Goal: Task Accomplishment & Management: Manage account settings

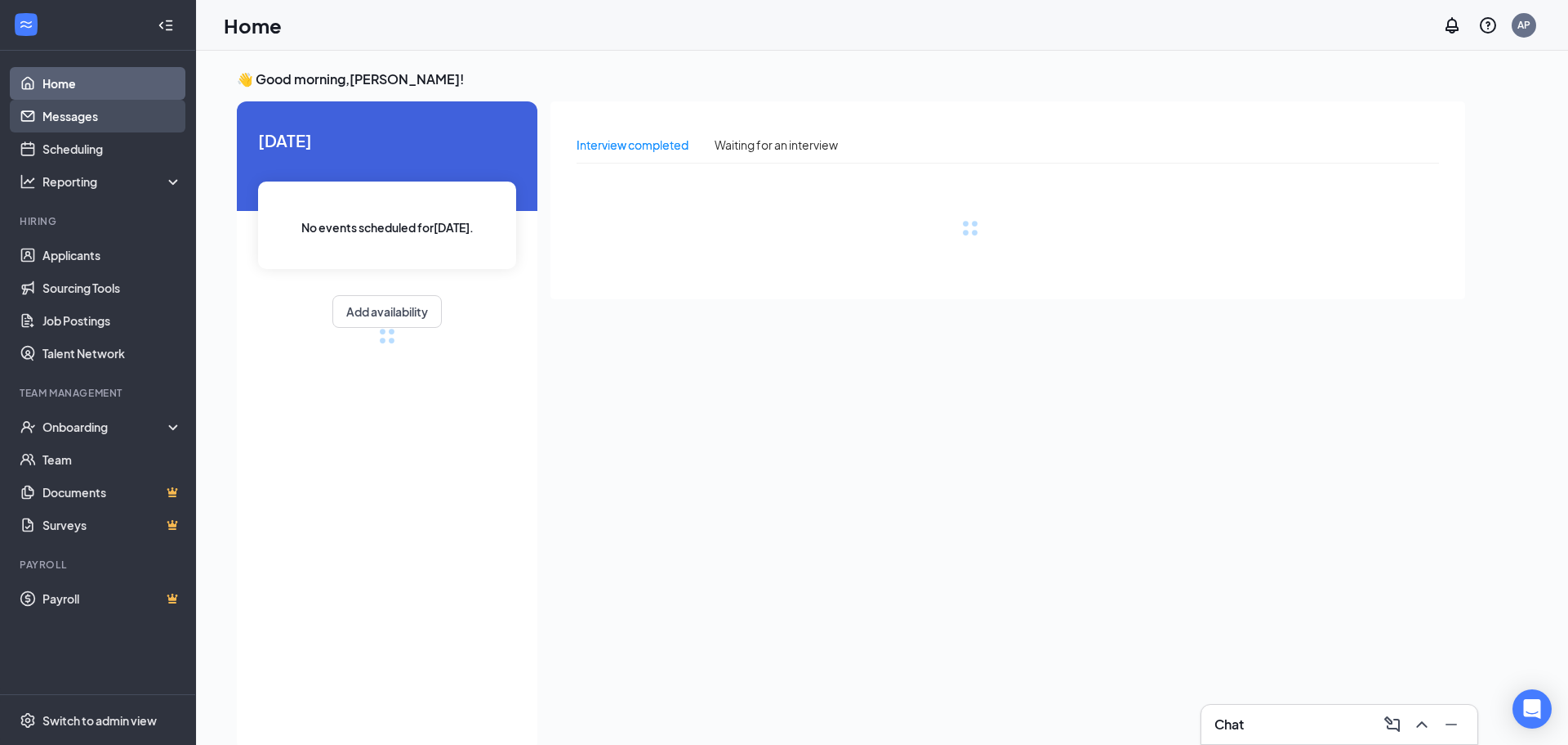
click at [126, 117] on link "Messages" at bounding box center [112, 116] width 140 height 32
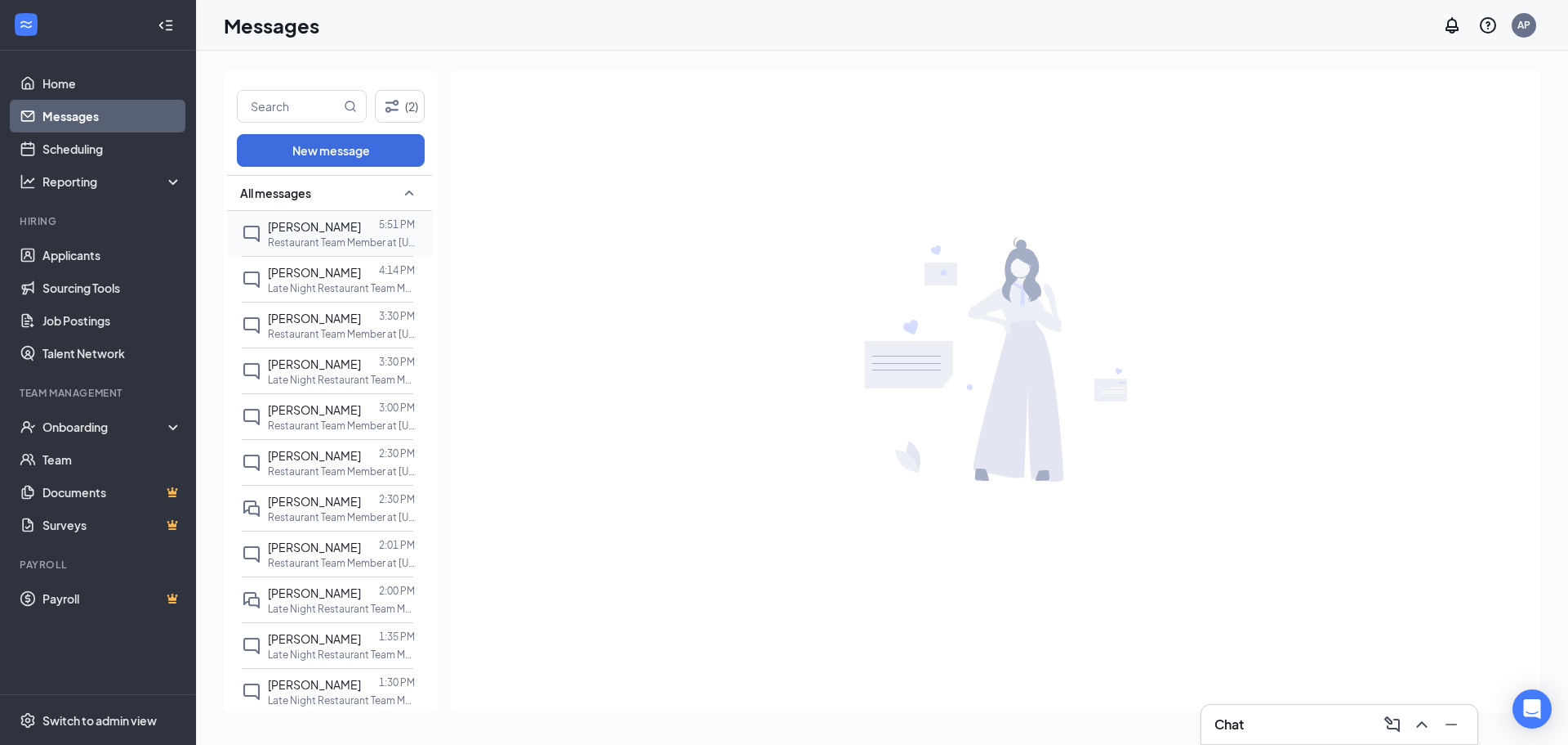
click at [370, 235] on div at bounding box center [369, 226] width 18 height 18
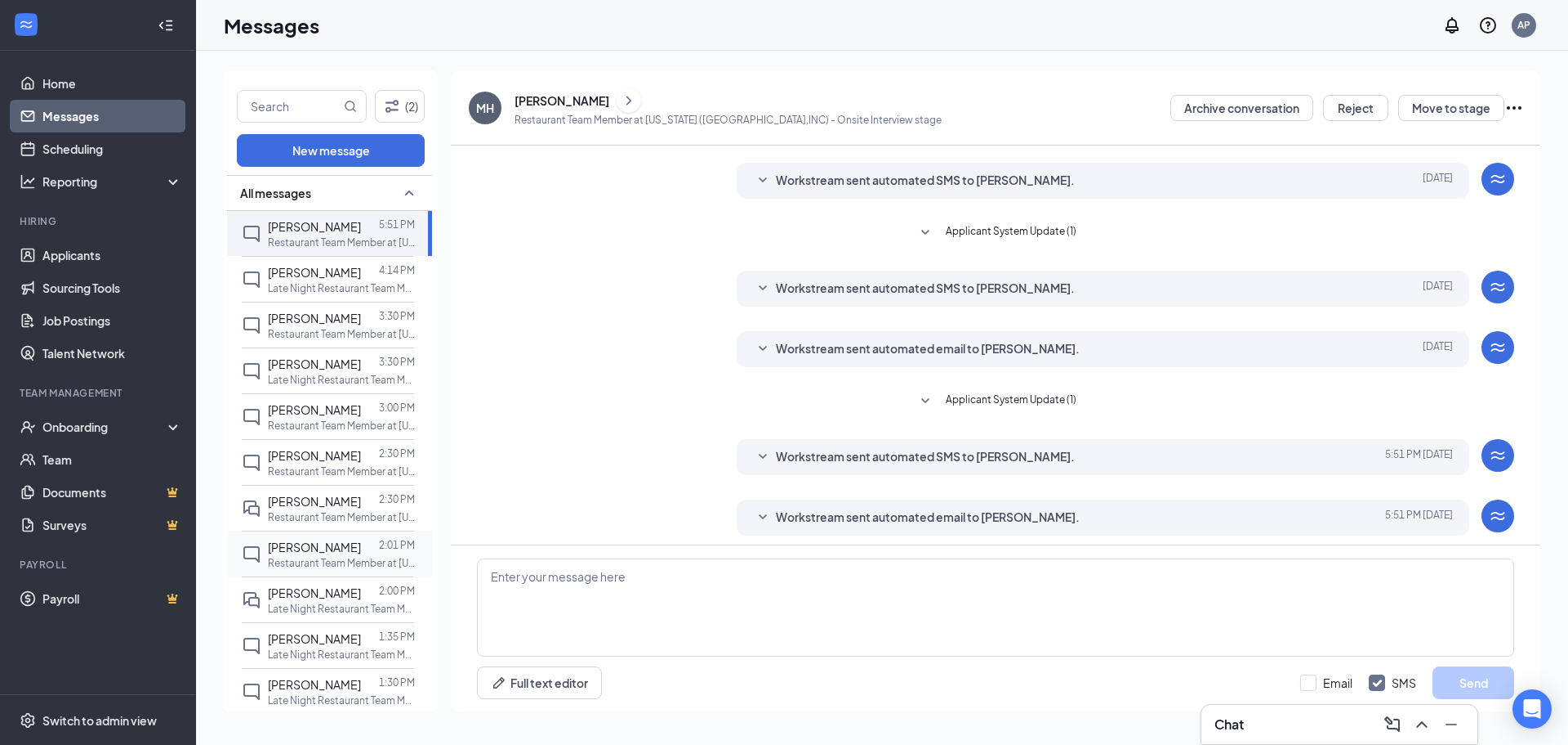
scroll to position [106, 0]
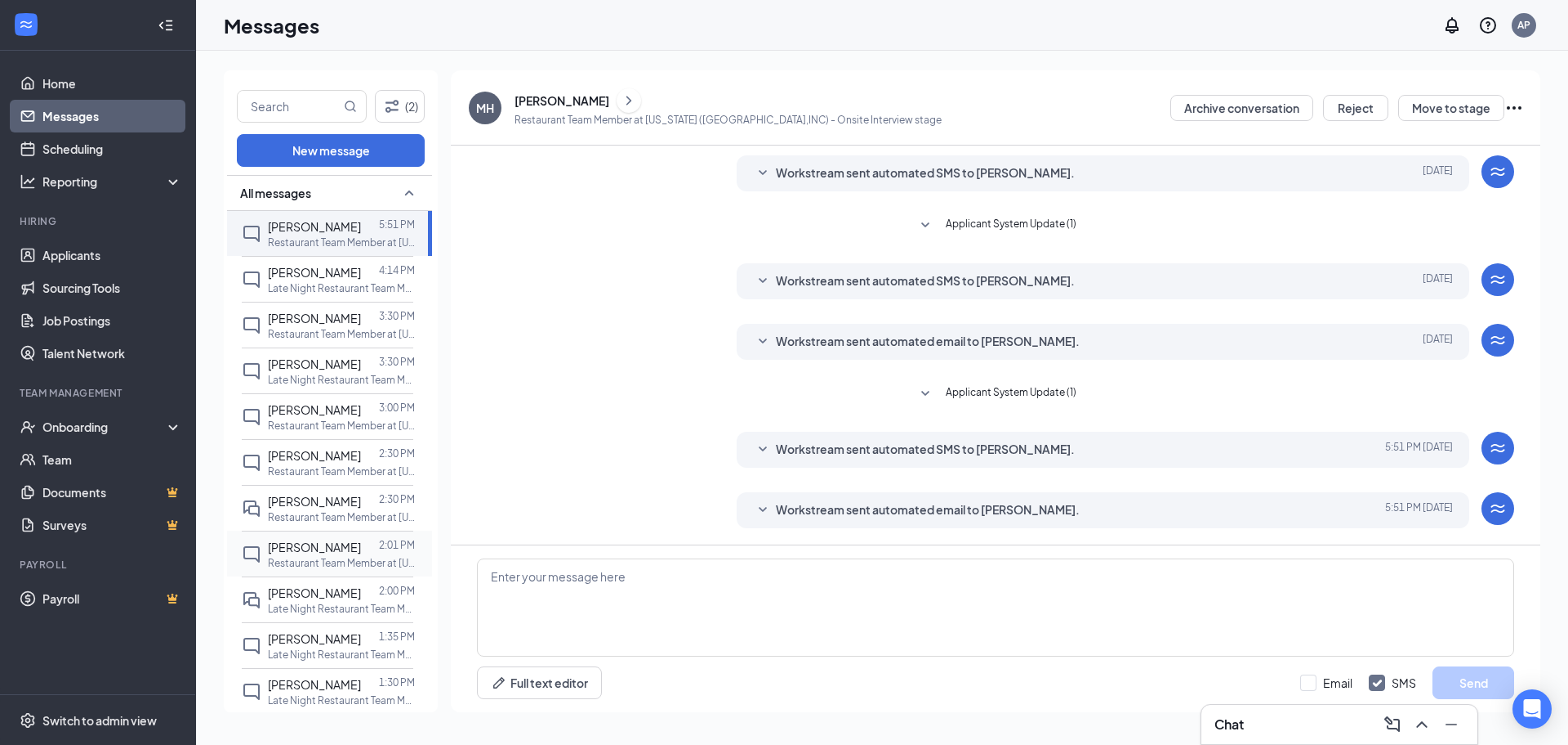
click at [355, 561] on p "Restaurant Team Member at [US_STATE] ([GEOGRAPHIC_DATA],INC)" at bounding box center [341, 563] width 147 height 14
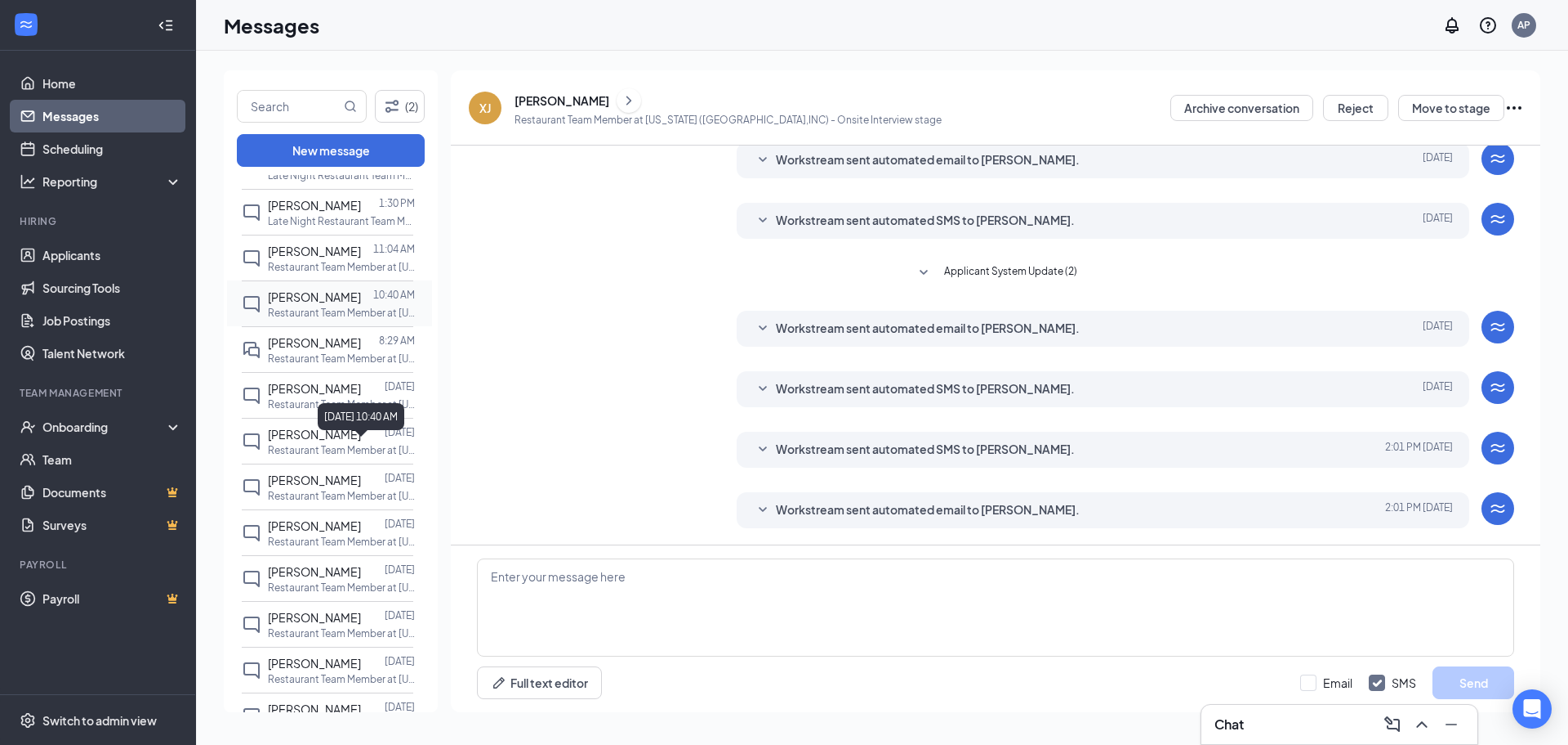
scroll to position [490, 0]
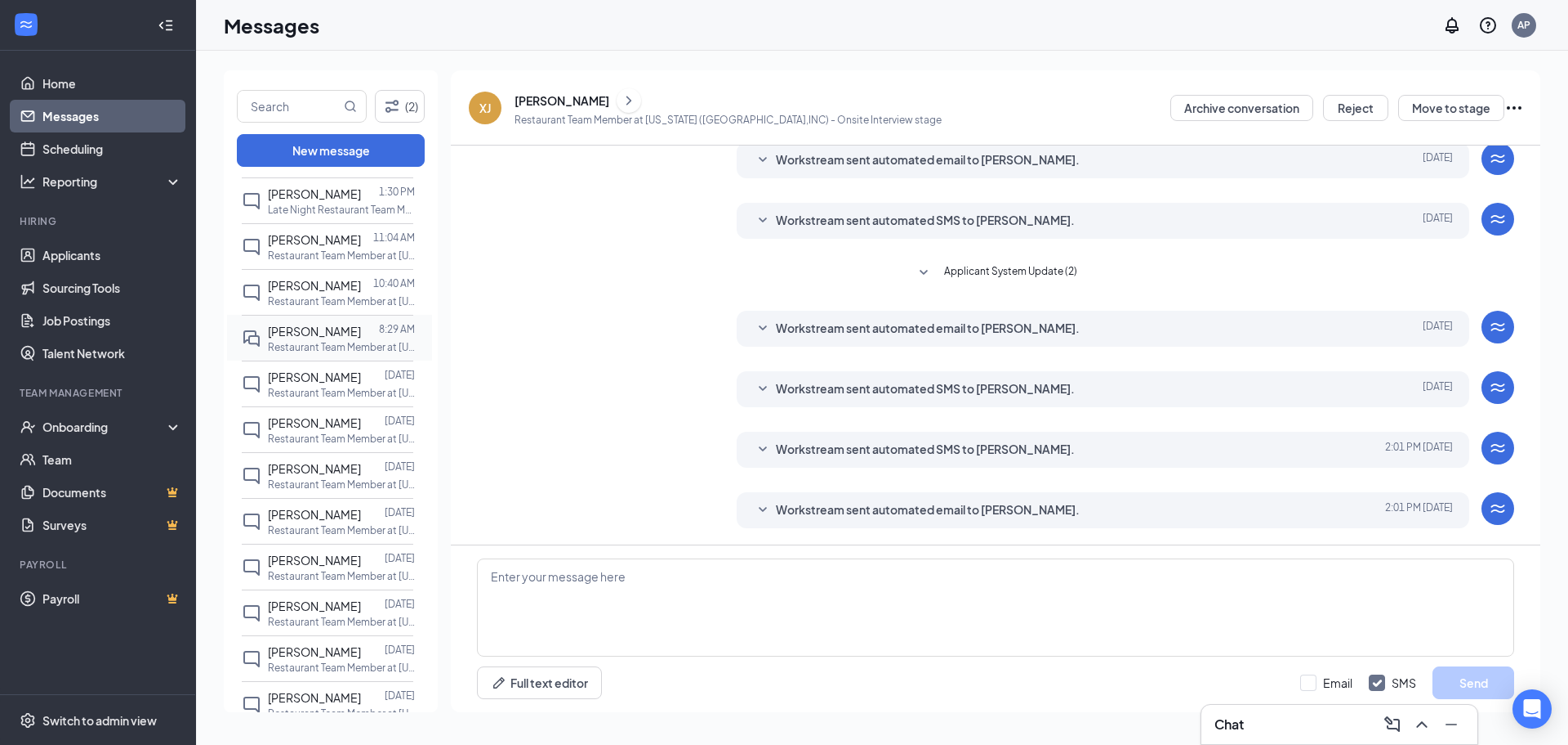
click at [313, 336] on span "[PERSON_NAME]" at bounding box center [314, 331] width 93 height 14
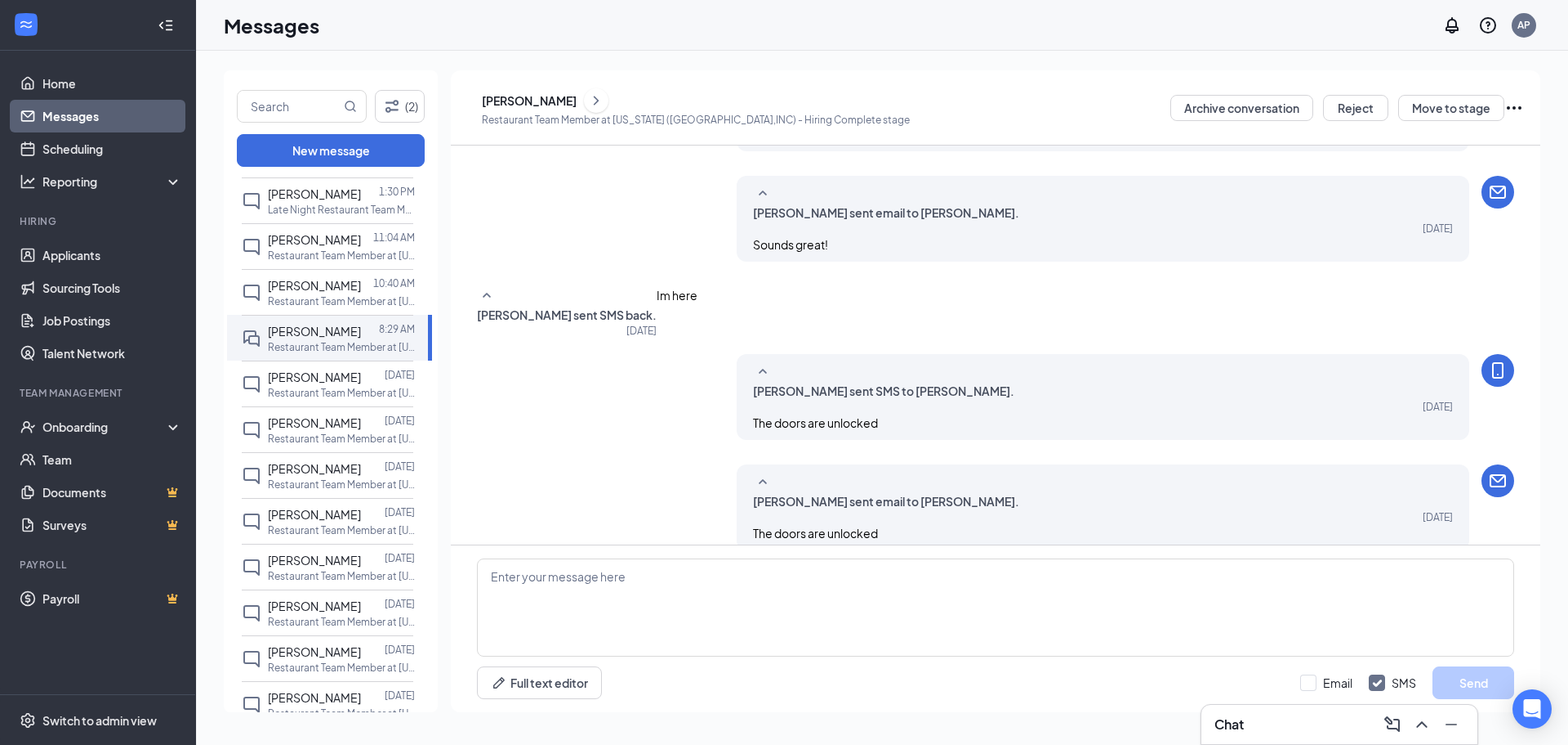
scroll to position [263, 0]
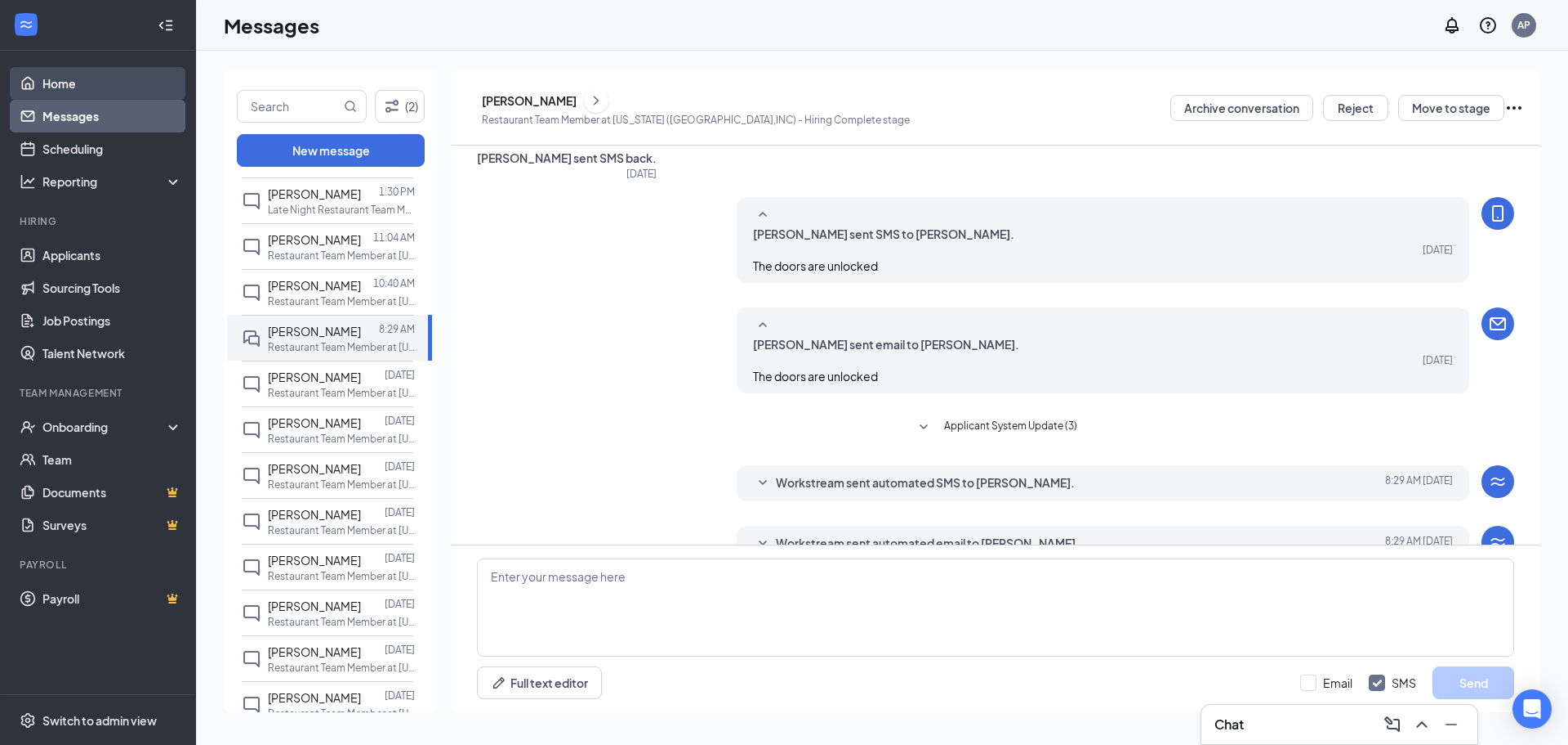
click at [53, 72] on link "Home" at bounding box center [112, 84] width 140 height 32
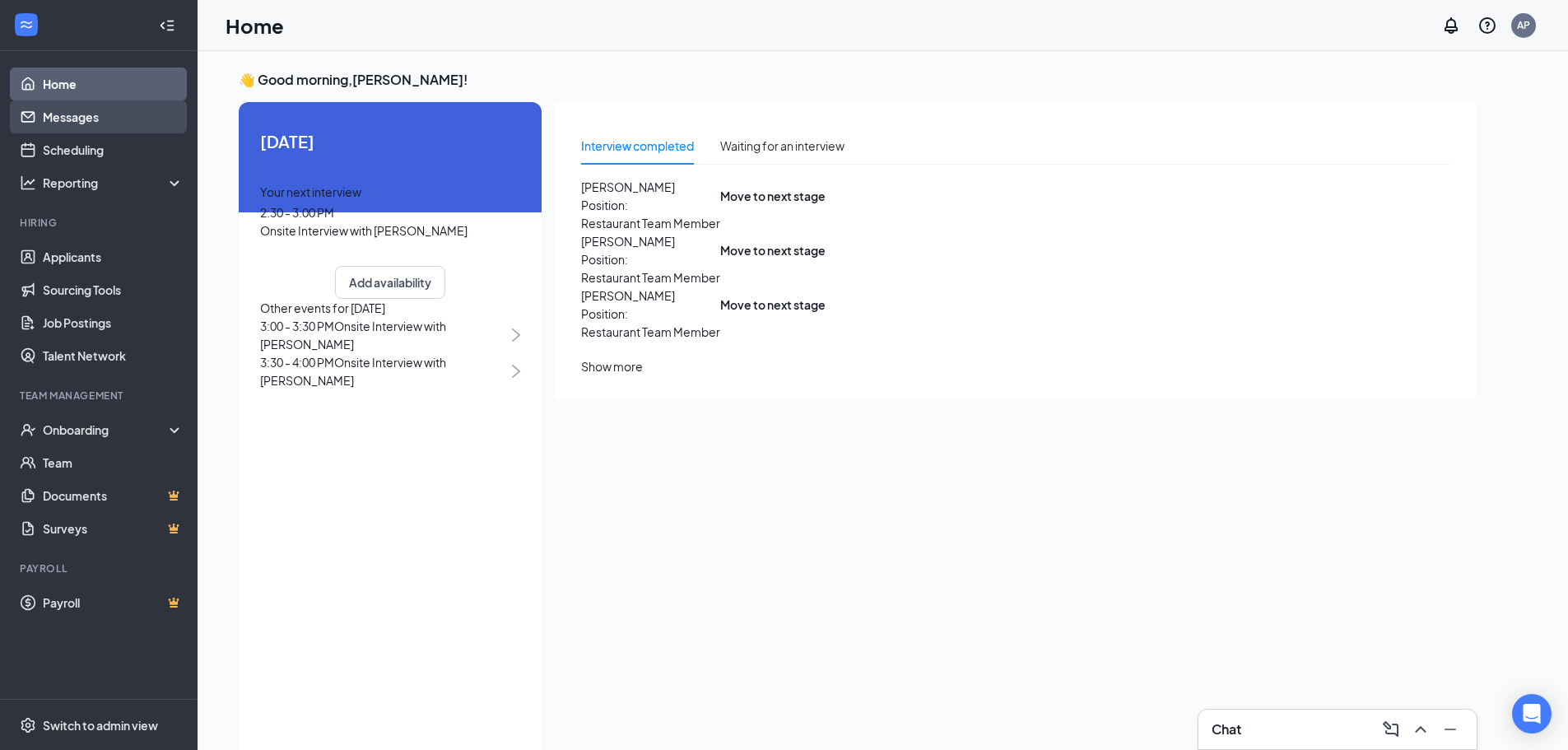
click at [102, 112] on link "Messages" at bounding box center [113, 117] width 141 height 33
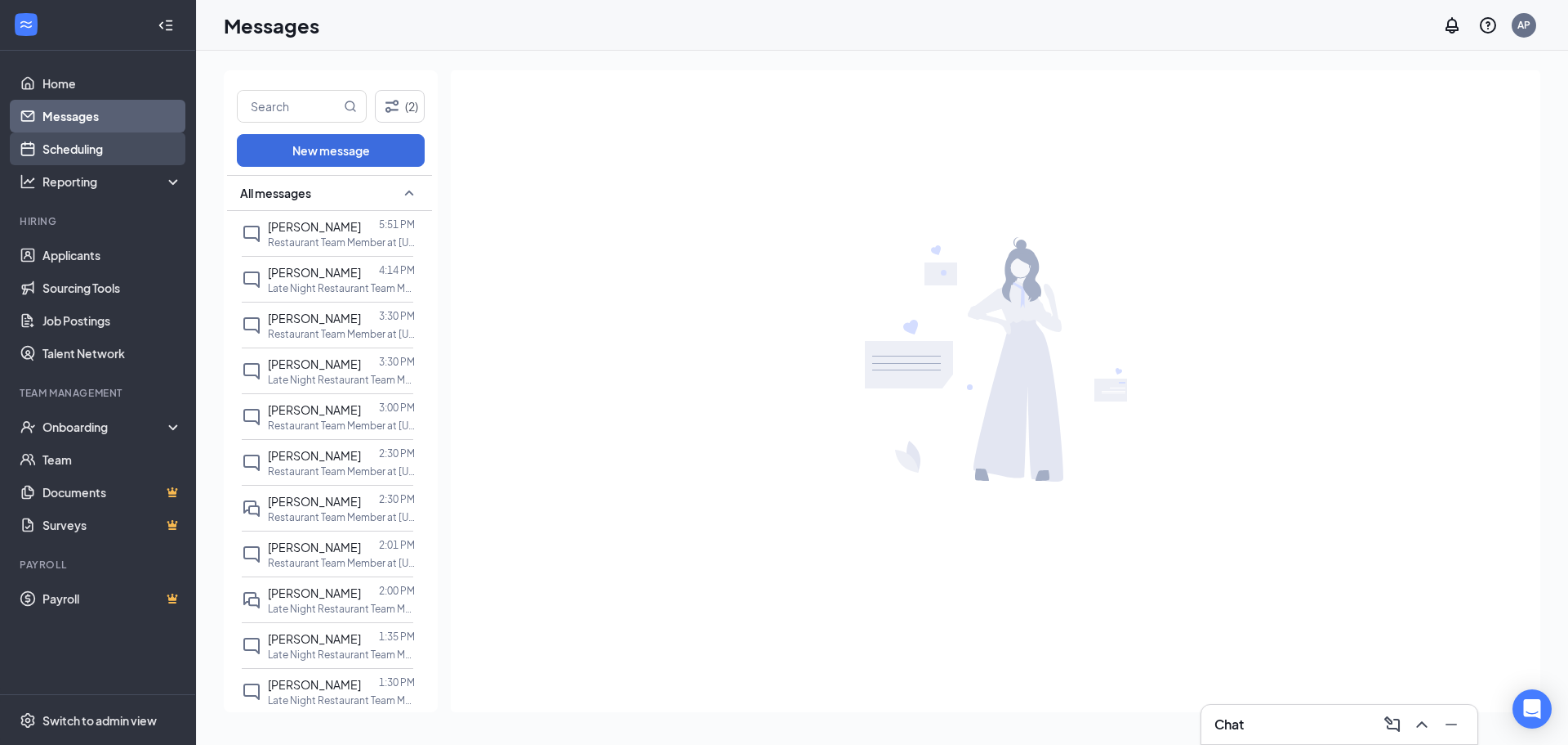
click at [111, 154] on link "Scheduling" at bounding box center [112, 148] width 140 height 32
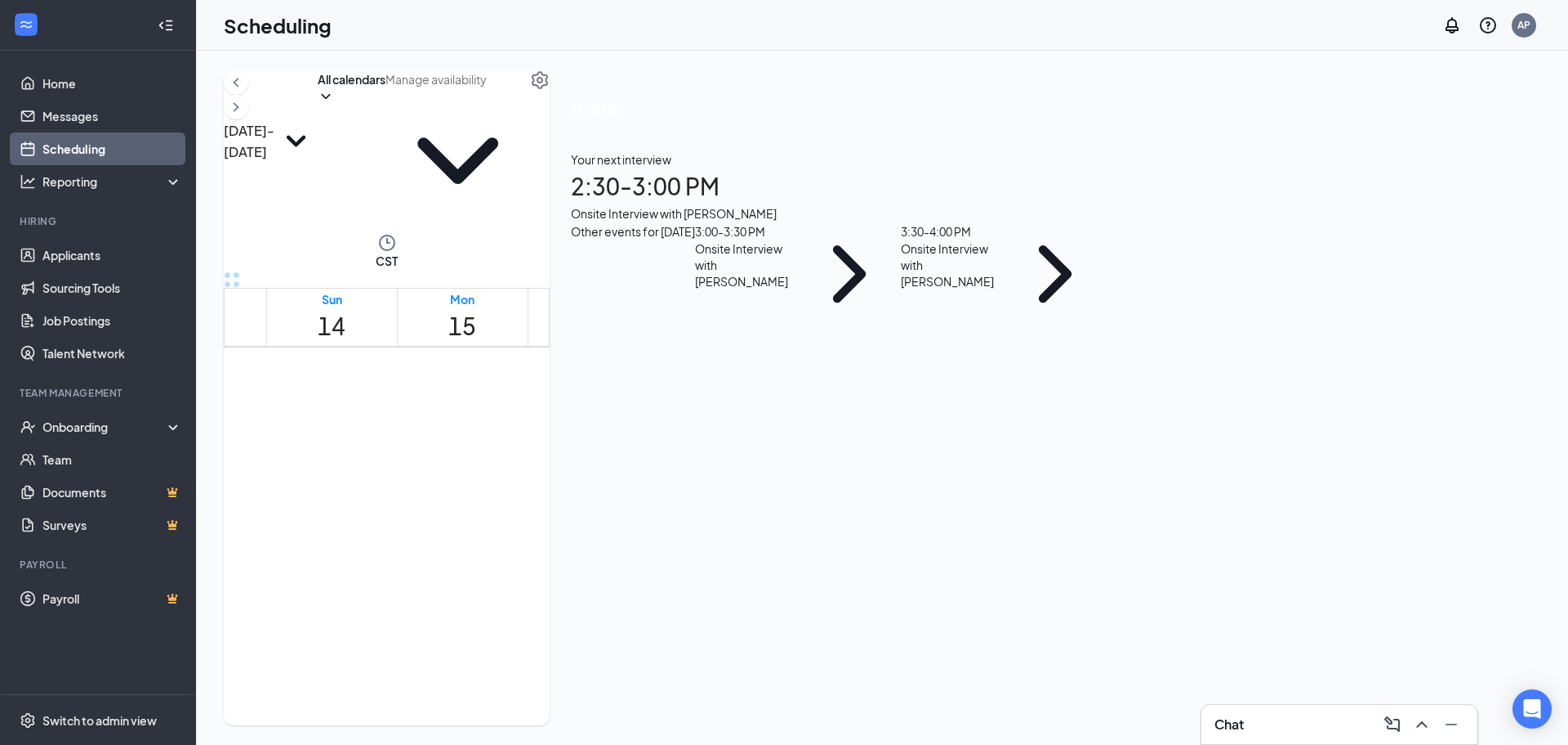
scroll to position [803, 0]
click at [248, 114] on button at bounding box center [236, 107] width 25 height 25
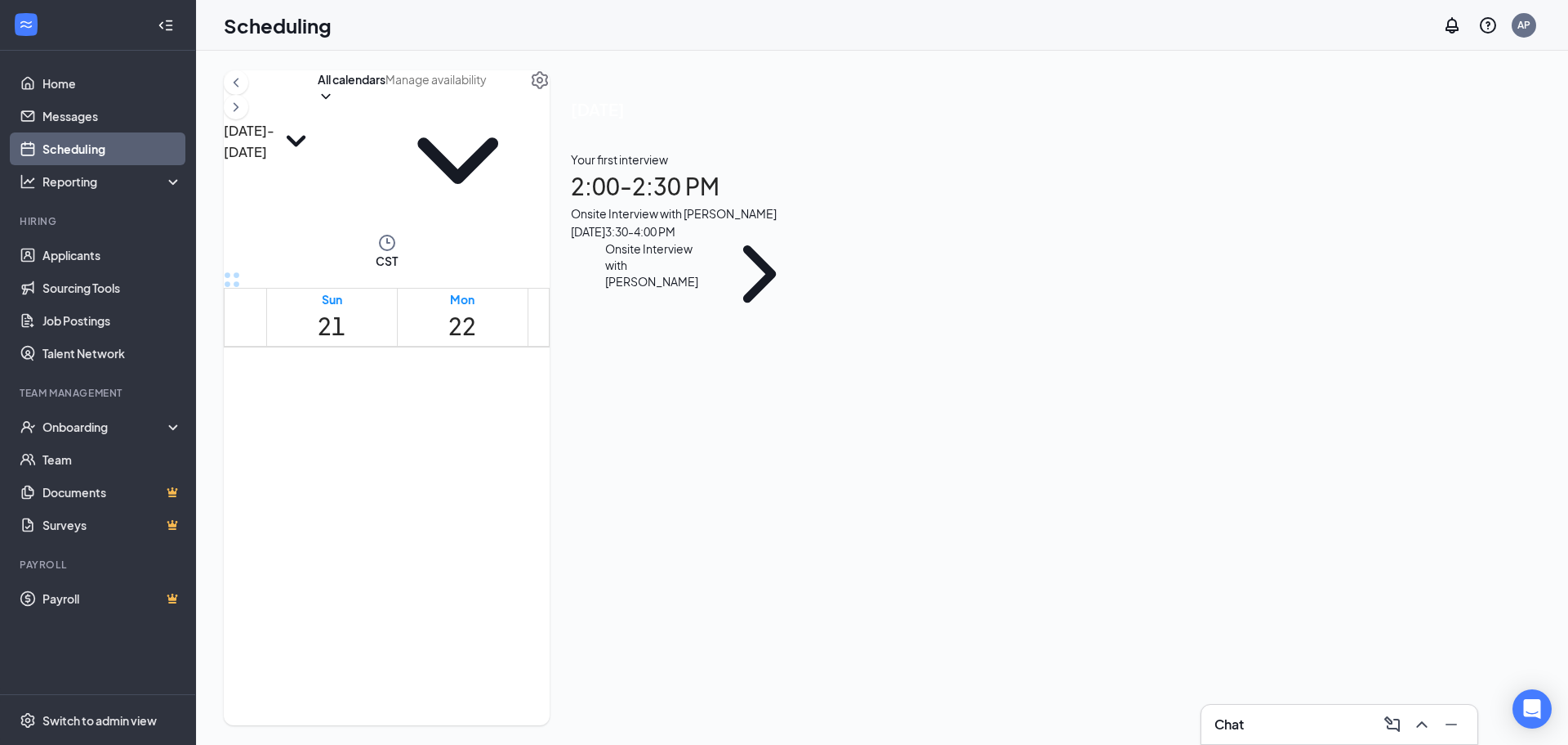
scroll to position [1375, 0]
click at [604, 461] on span "3:30-4:00 PM" at bounding box center [614, 451] width 47 height 32
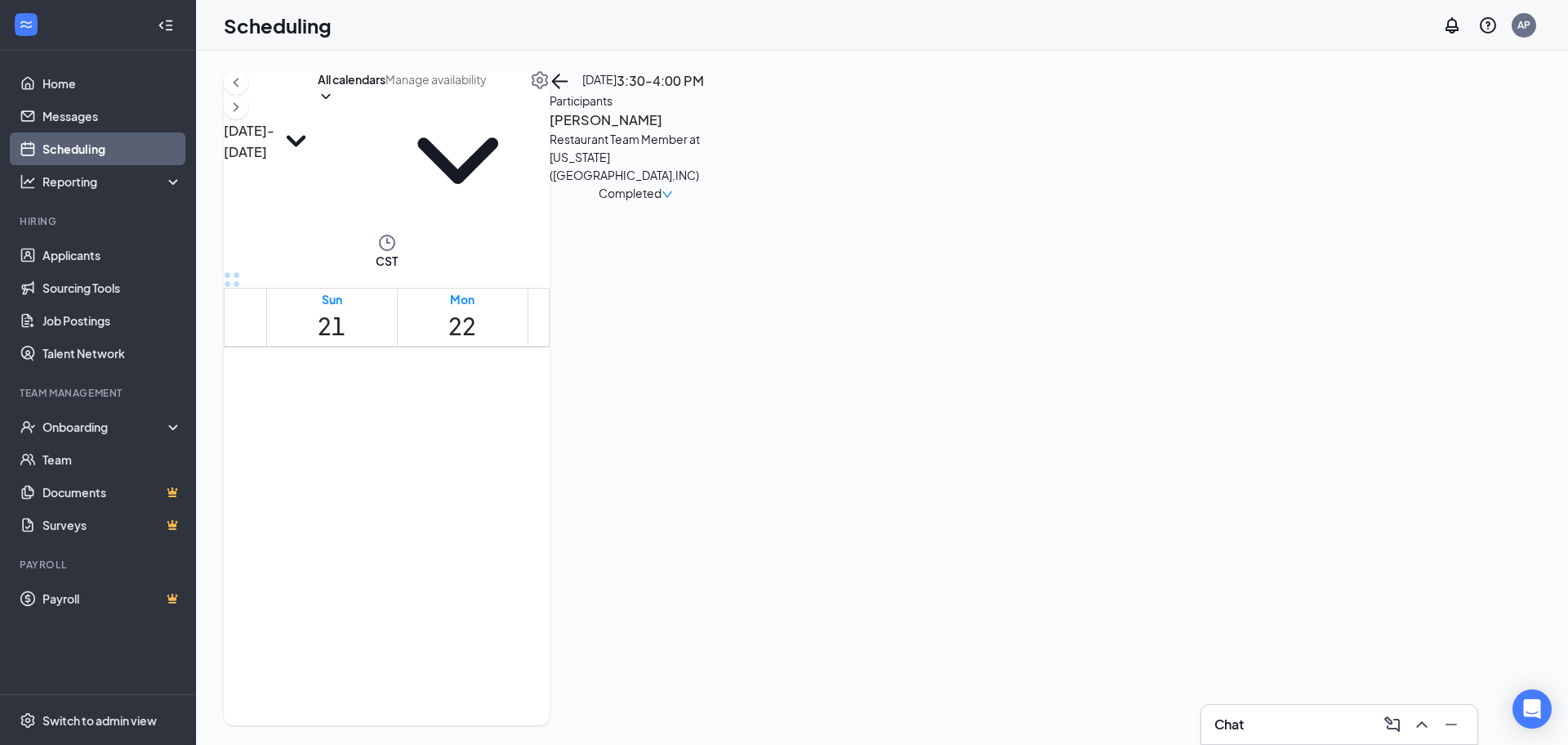
click at [592, 437] on div "2:00-4:00 PM" at bounding box center [561, 481] width 60 height 87
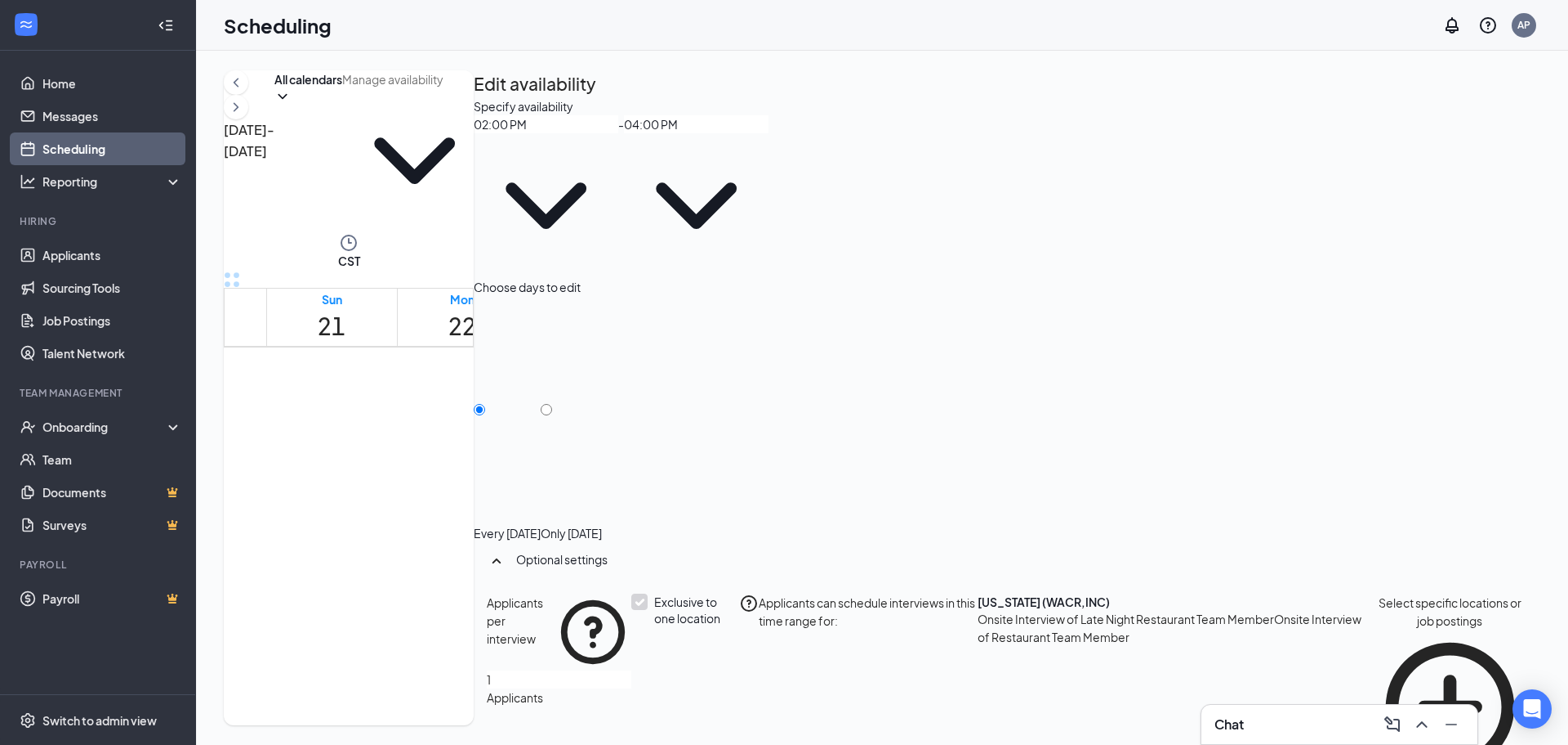
click at [609, 468] on span "3:30-4:00 PM" at bounding box center [614, 451] width 47 height 32
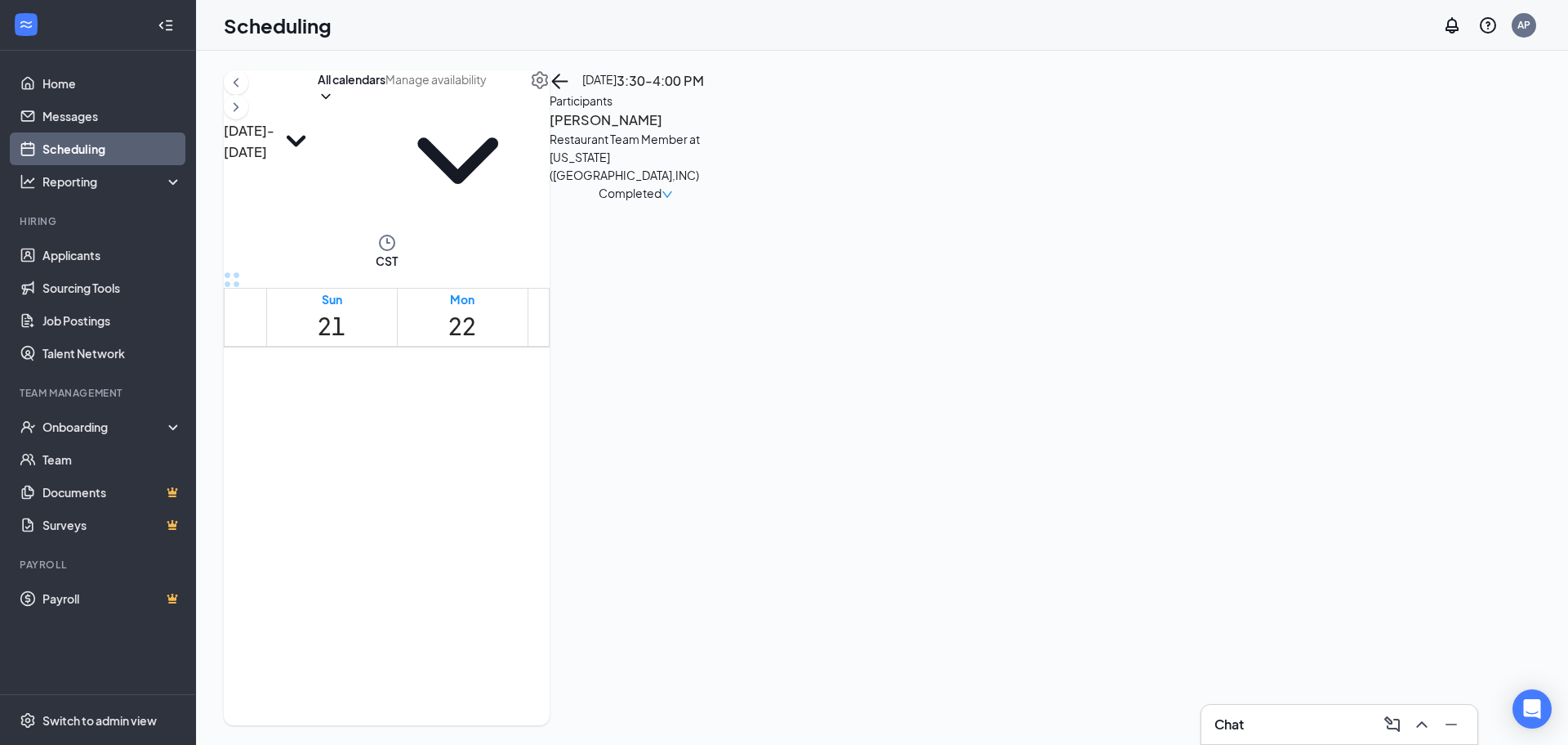
click at [673, 199] on div "Completed" at bounding box center [635, 193] width 74 height 18
click at [550, 319] on div "[DATE] - [DATE] All calendars CST Sun 21 Mon 22 Tue 23 Wed 24 Thu 25 Fri 26 Sat…" at bounding box center [387, 397] width 326 height 655
click at [482, 468] on div "1" at bounding box center [462, 487] width 42 height 36
click at [482, 465] on span "3:30-4:00 PM" at bounding box center [500, 451] width 36 height 32
click at [441, 437] on span "2:00-4:00 PM" at bounding box center [420, 470] width 39 height 67
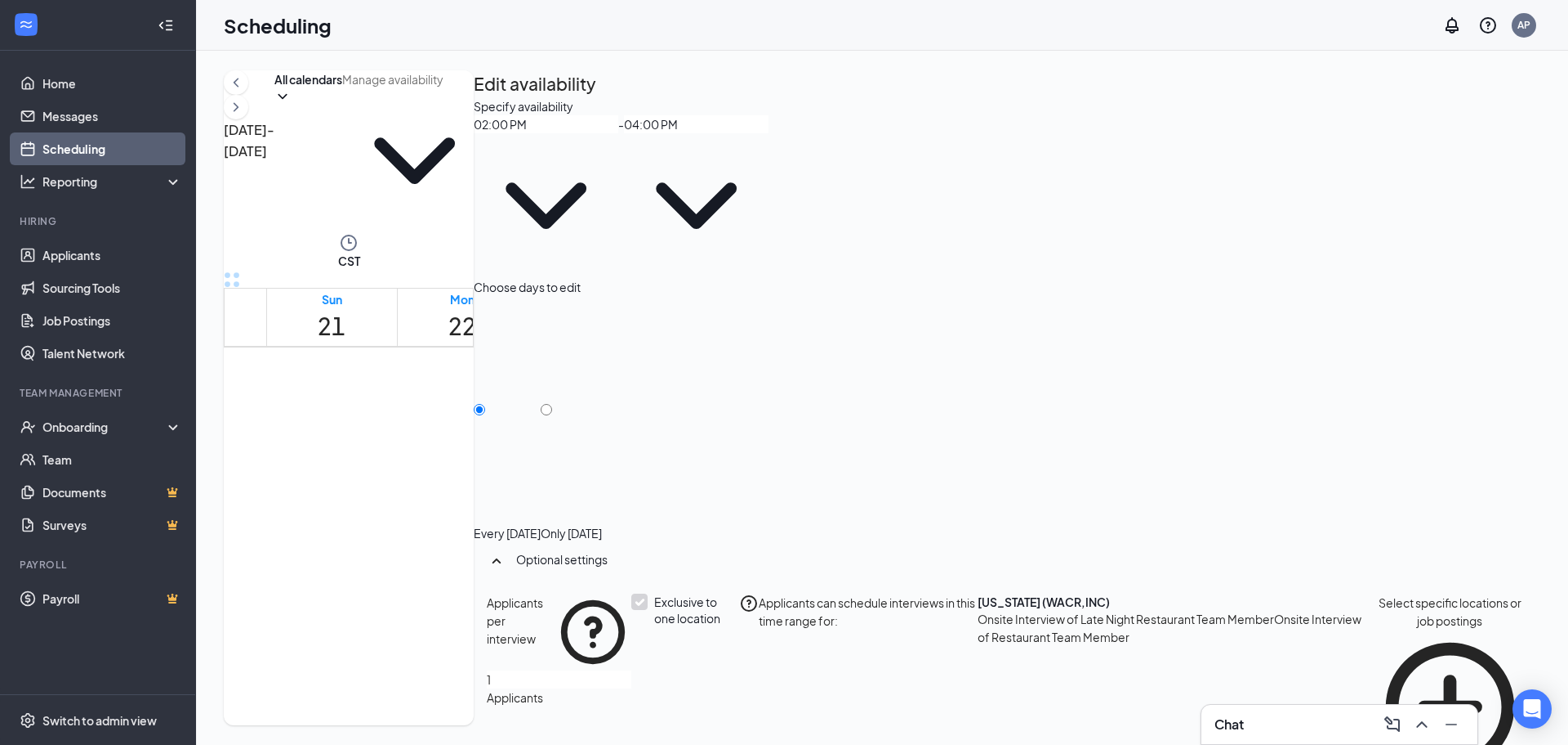
click at [482, 468] on div "1" at bounding box center [462, 487] width 42 height 36
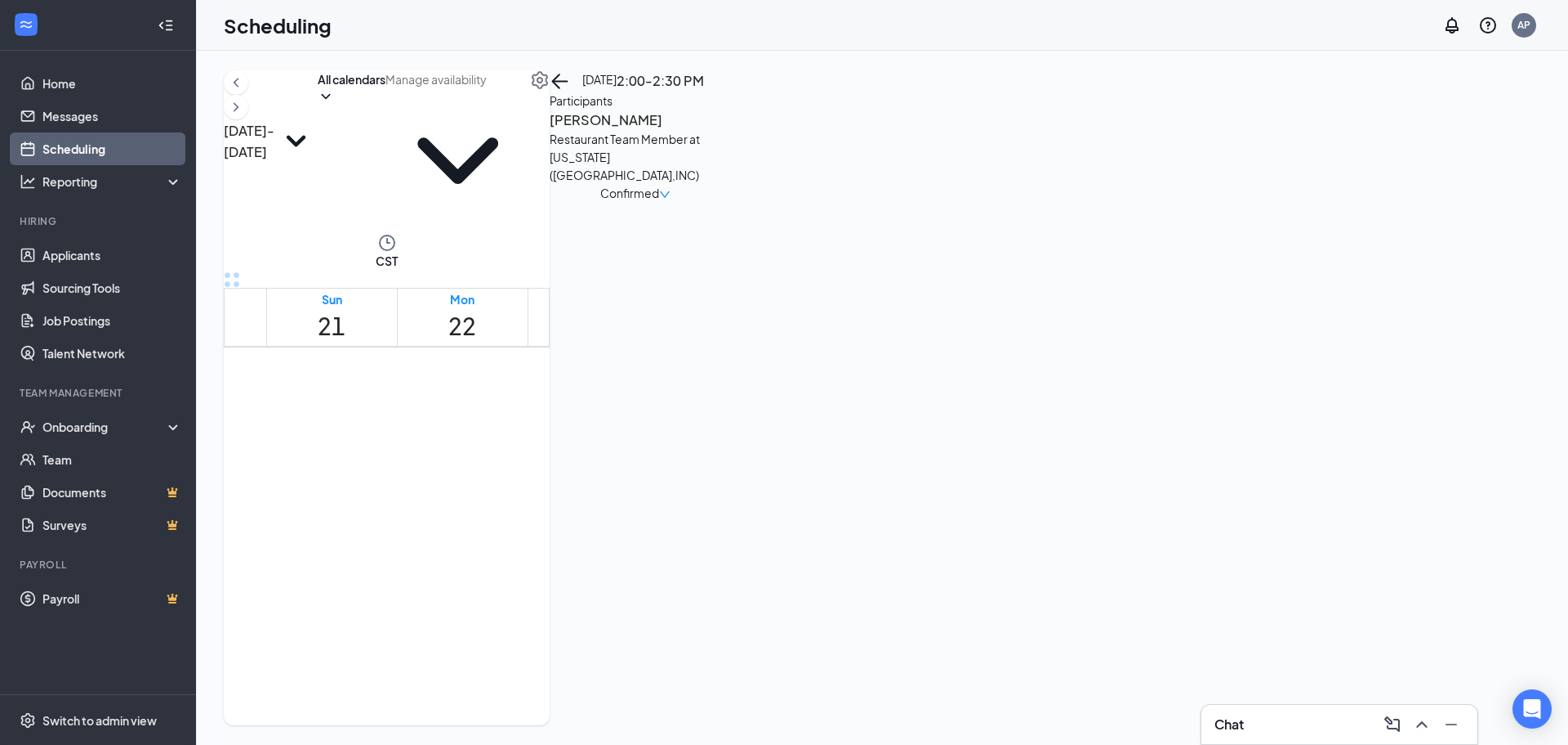
click at [482, 465] on span "3:30-4:00 PM" at bounding box center [500, 451] width 36 height 32
click at [244, 92] on icon "ChevronLeft" at bounding box center [236, 83] width 16 height 20
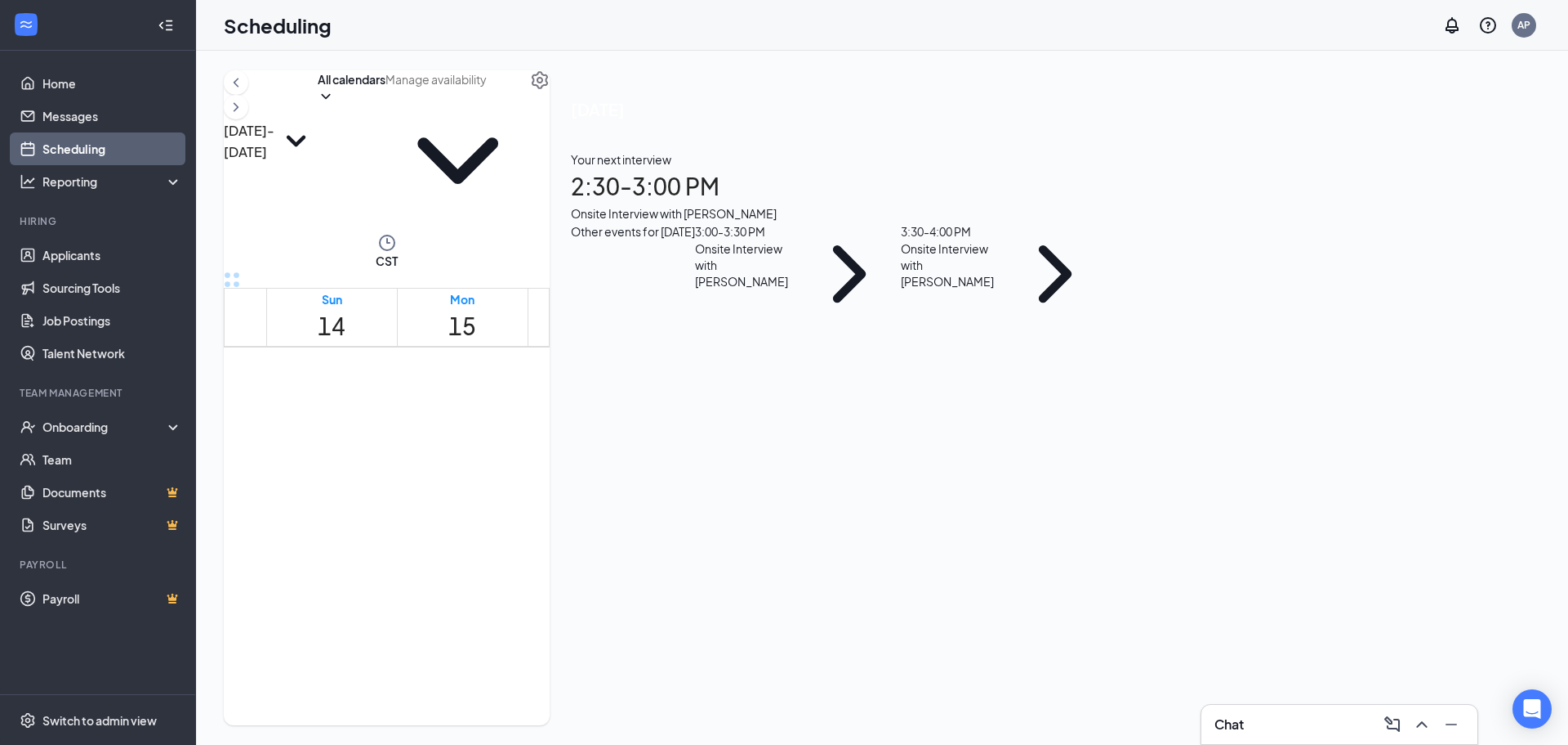
scroll to position [1375, 0]
click at [584, 435] on span "2:00-2:30 PM" at bounding box center [570, 459] width 28 height 48
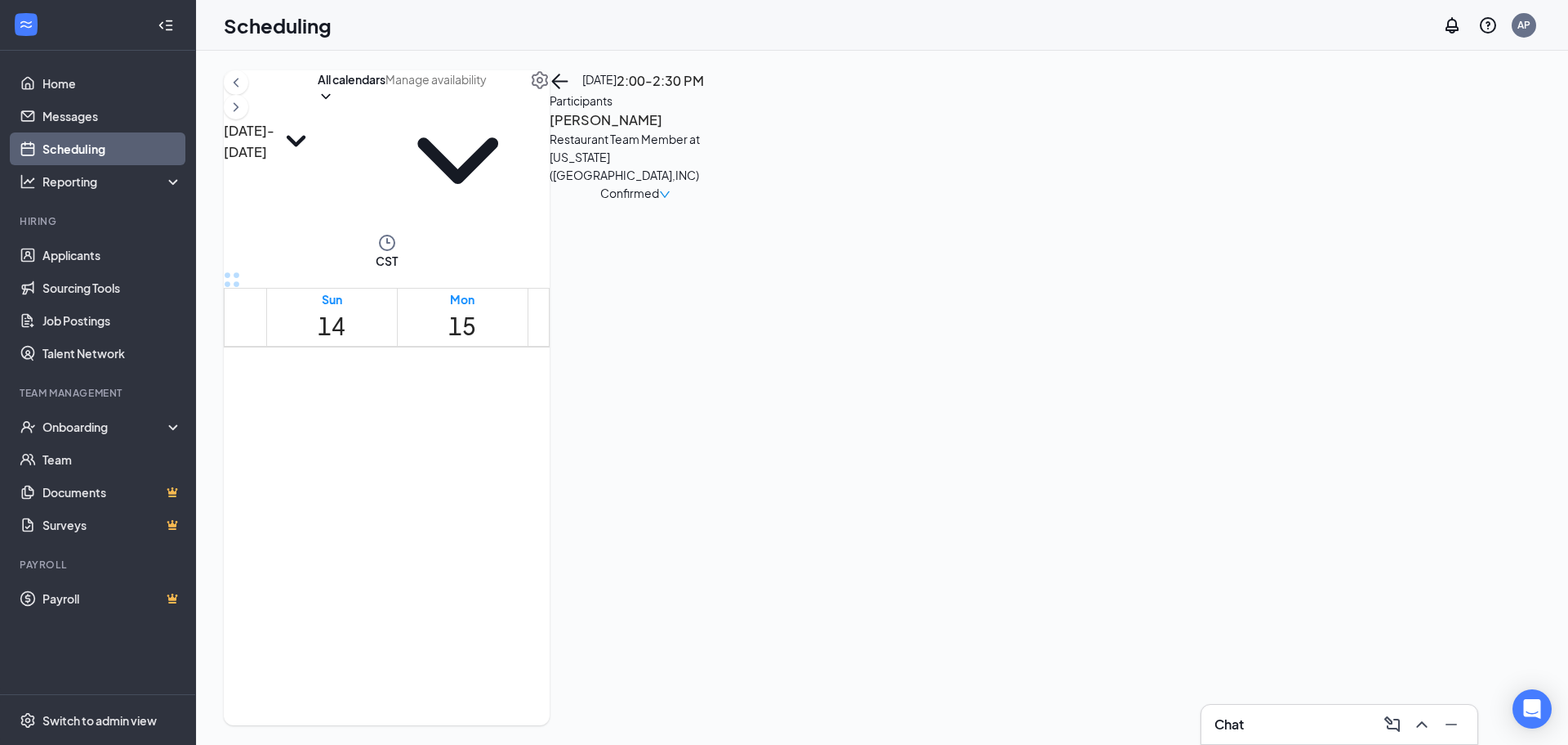
click at [605, 483] on div "1" at bounding box center [597, 493] width 28 height 22
click at [612, 435] on span "3:00-3:30 PM" at bounding box center [625, 459] width 28 height 48
drag, startPoint x: 588, startPoint y: 452, endPoint x: 606, endPoint y: 473, distance: 27.7
click at [609, 476] on link "2:00-4:00 PM 2:00-2:30 PM 1 2:30-3:00 PM 1 3:00-3:30 PM 1 3:30-4:00 PM 1" at bounding box center [593, 539] width 125 height 208
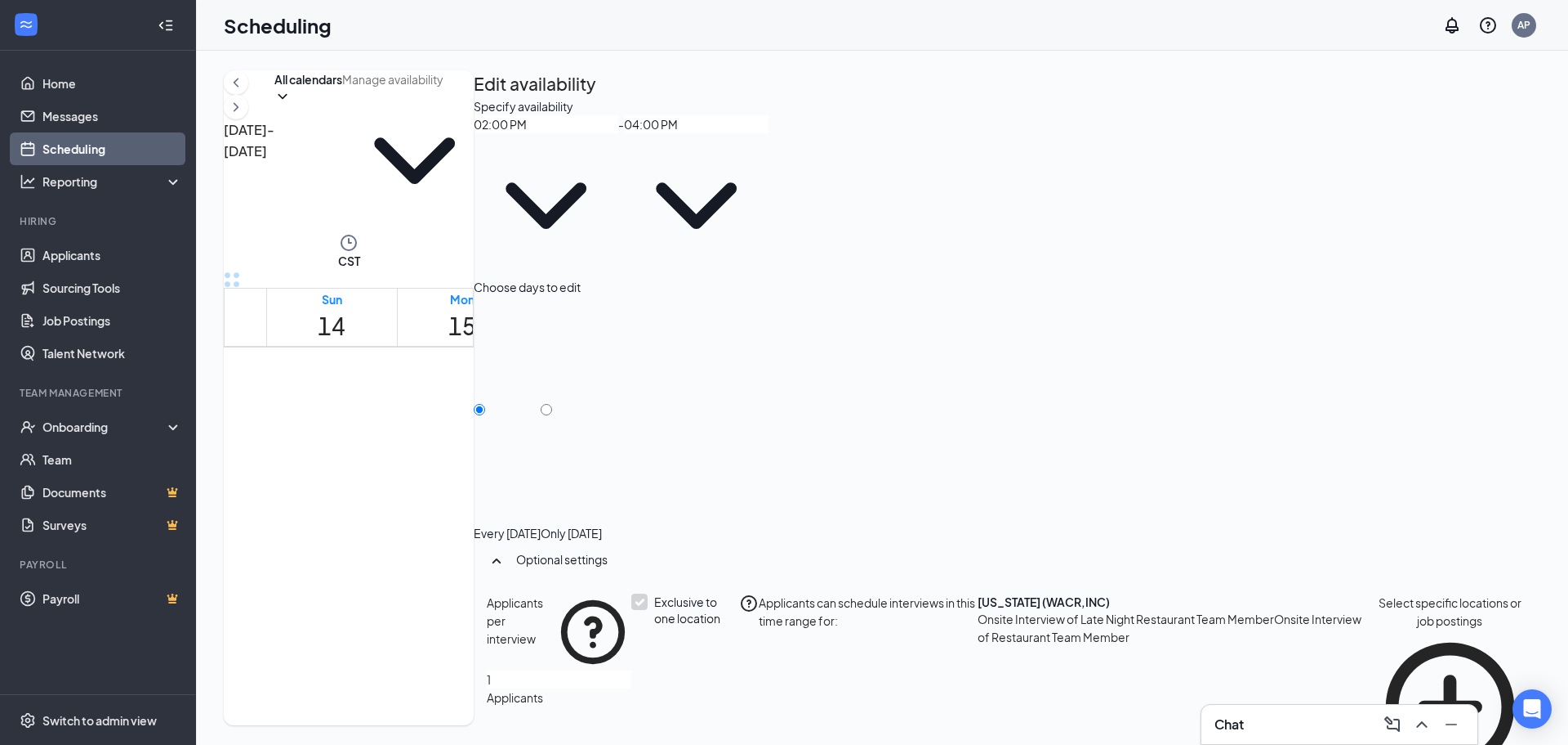
click at [597, 465] on link "2:00-4:00 PM 2:00-2:30 PM 1 2:30-3:00 PM 1 3:00-3:30 PM 1 3:30-4:00 PM 1" at bounding box center [593, 539] width 125 height 208
click at [595, 478] on link "2:00-4:00 PM 2:00-2:30 PM 1 2:30-3:00 PM 1 3:00-3:30 PM 1 3:30-4:00 PM 1" at bounding box center [593, 539] width 125 height 208
click at [595, 435] on link "2:00-4:00 PM 2:00-2:30 PM 1 2:30-3:00 PM 1 3:00-3:30 PM 1 3:30-4:00 PM 1" at bounding box center [593, 539] width 125 height 208
click at [599, 468] on link "2:00-4:00 PM 2:00-2:30 PM 1 2:30-3:00 PM 1 3:00-3:30 PM 1 3:30-4:00 PM 1" at bounding box center [593, 539] width 125 height 208
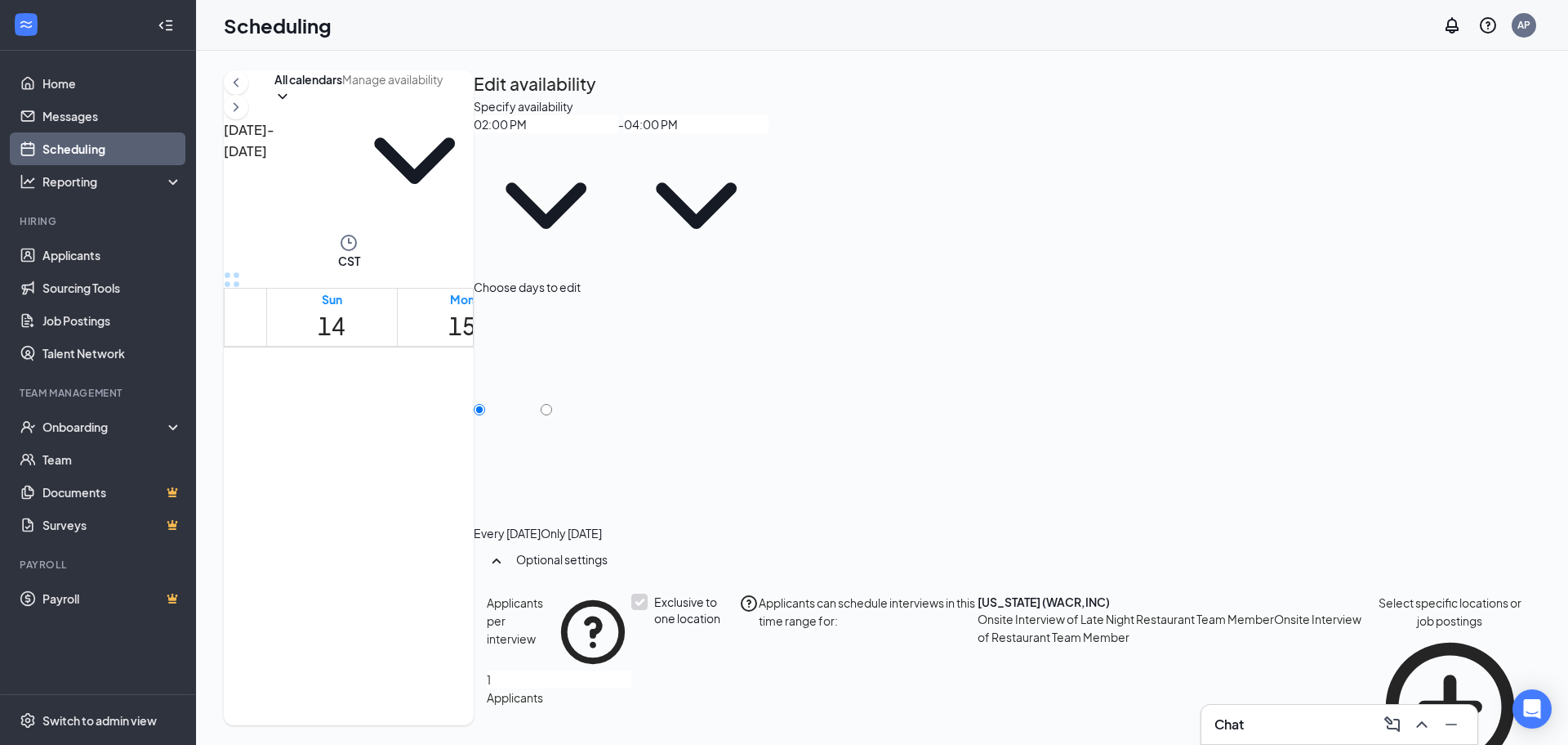
click at [723, 483] on div "1" at bounding box center [707, 495] width 31 height 26
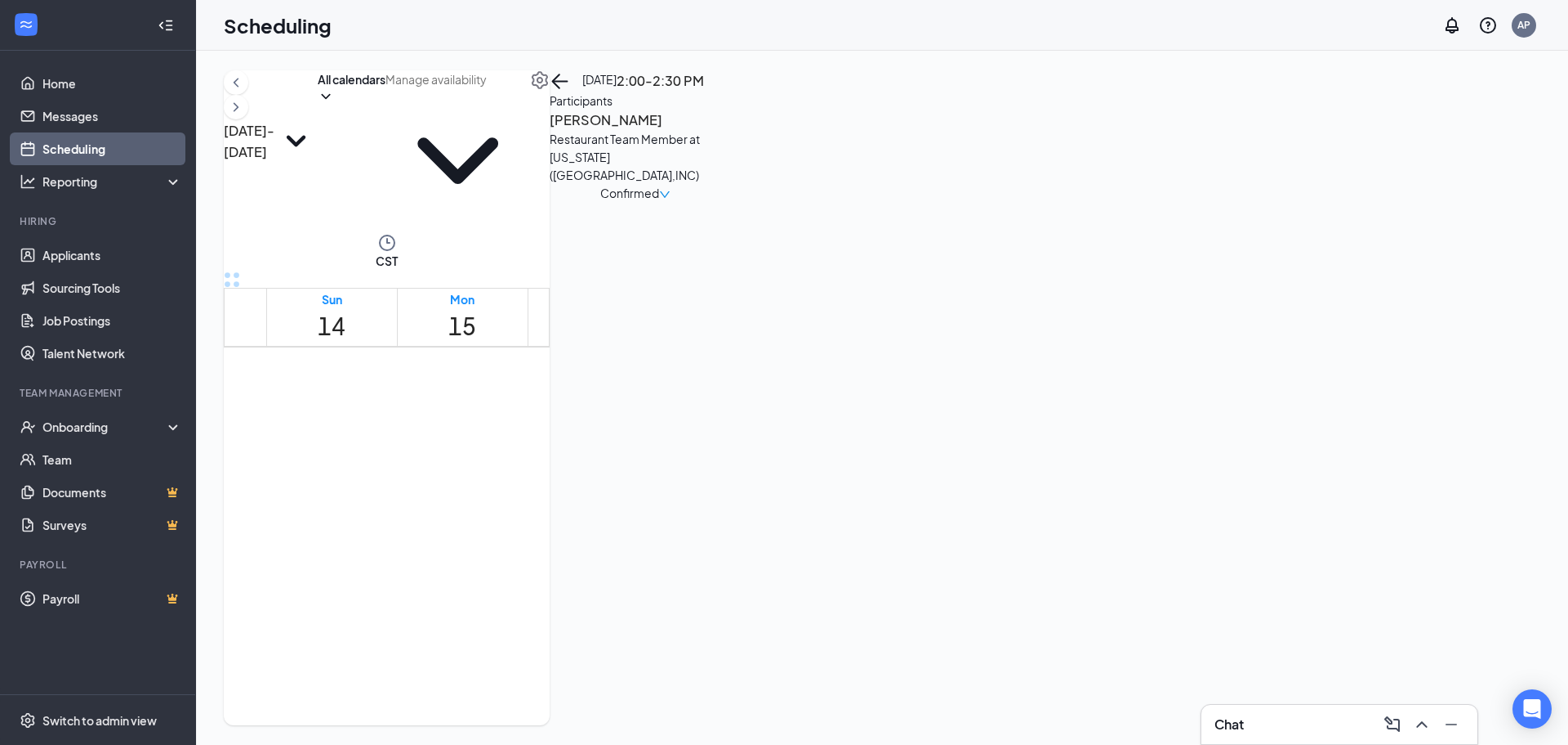
click at [569, 463] on link "2:00-4:00 PM 2:00-2:30 PM 1 2:30-3:00 PM 1 3:00-3:30 PM 1 3:30-4:00 PM 1" at bounding box center [593, 539] width 125 height 208
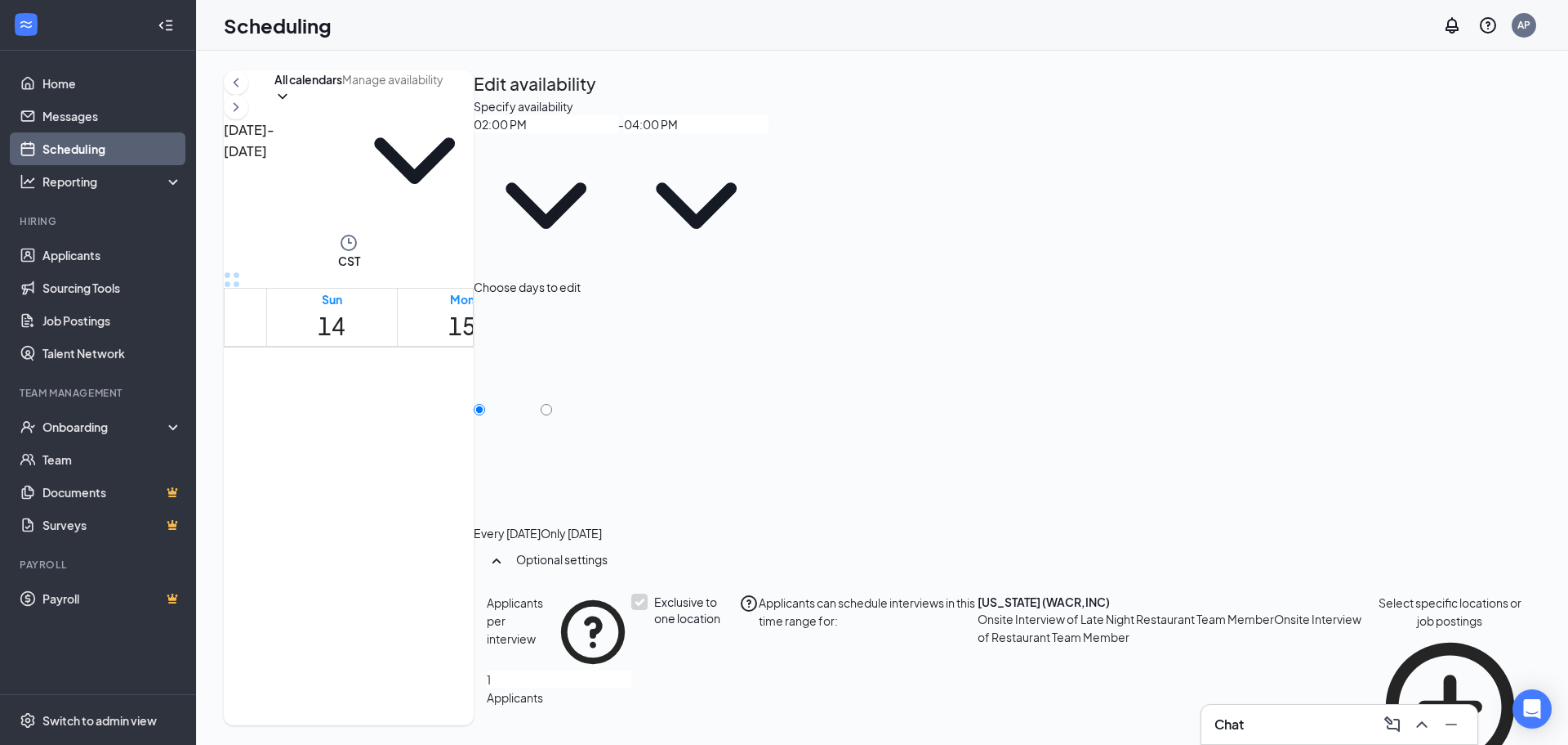
click at [753, 483] on div "1" at bounding box center [768, 495] width 31 height 26
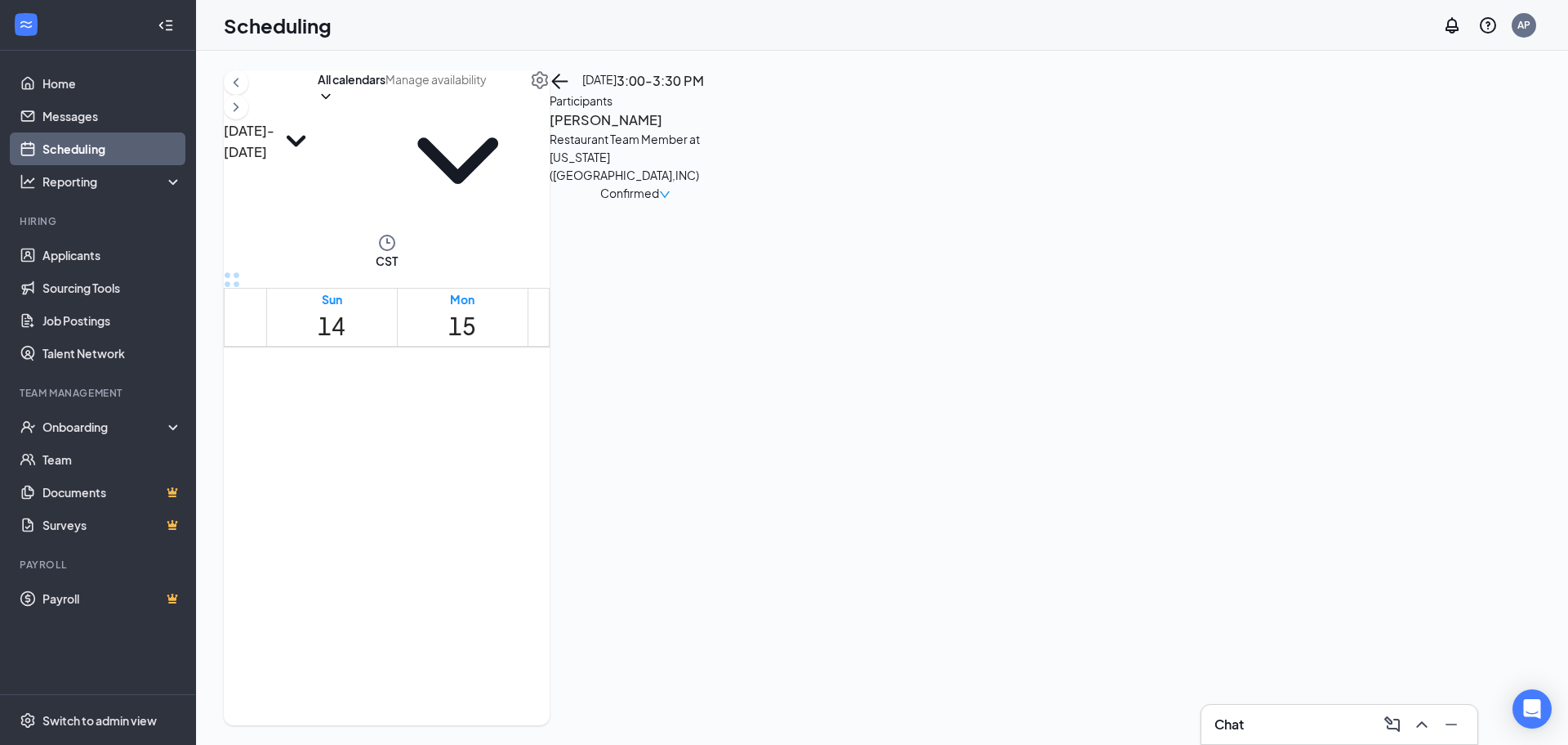
click at [749, 483] on div "1" at bounding box center [738, 495] width 31 height 26
click at [720, 435] on span "2:00-2:30 PM" at bounding box center [705, 459] width 28 height 48
click at [90, 90] on link "Home" at bounding box center [112, 84] width 140 height 32
